Goal: Navigation & Orientation: Find specific page/section

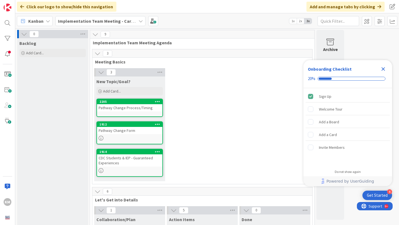
click at [384, 71] on icon "Close Checklist" at bounding box center [383, 69] width 7 height 7
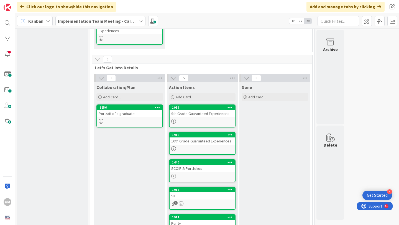
scroll to position [134, 0]
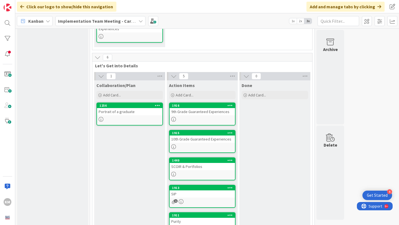
click at [138, 21] on div "Implementation Team Meeting - Career Themed" at bounding box center [100, 21] width 90 height 10
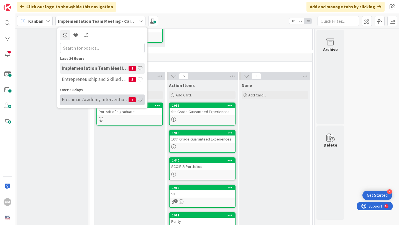
click at [103, 101] on h4 "Freshman Academy Intervention - [DATE]-[DATE]" at bounding box center [95, 100] width 67 height 6
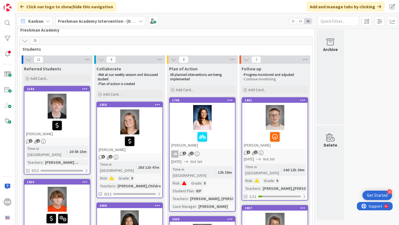
scroll to position [14, 0]
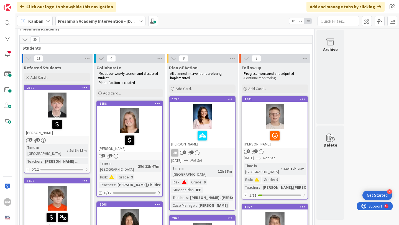
click at [78, 104] on div at bounding box center [56, 105] width 65 height 25
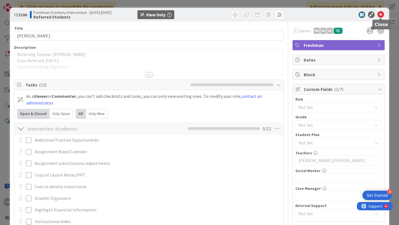
click at [380, 14] on icon at bounding box center [381, 14] width 7 height 7
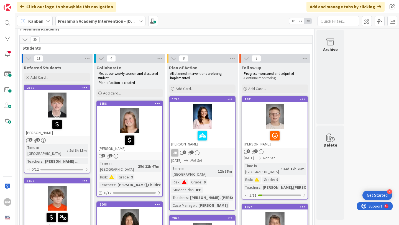
click at [80, 23] on b "Freshman Academy Intervention - [DATE]-[DATE]" at bounding box center [106, 21] width 97 height 6
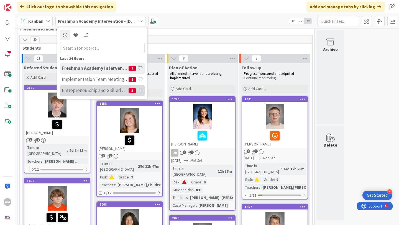
click at [89, 91] on h4 "Entrepreneurship and Skilled Services Interventions - [DATE]-[DATE]" at bounding box center [95, 91] width 67 height 6
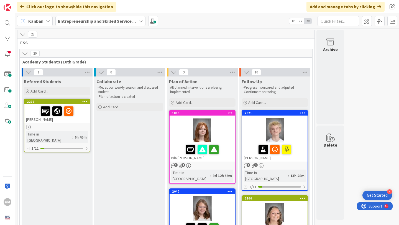
click at [84, 116] on div at bounding box center [57, 111] width 62 height 12
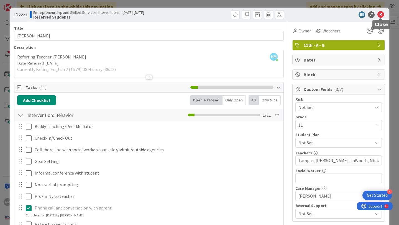
click at [381, 16] on icon at bounding box center [381, 14] width 7 height 7
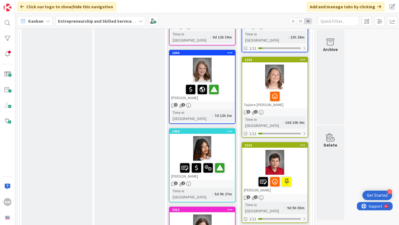
scroll to position [165, 0]
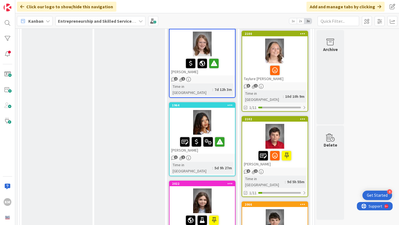
click at [299, 70] on div "Taylure [PERSON_NAME]" at bounding box center [274, 73] width 65 height 19
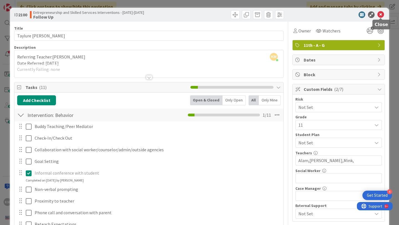
click at [380, 15] on icon at bounding box center [381, 14] width 7 height 7
